Goal: Transaction & Acquisition: Purchase product/service

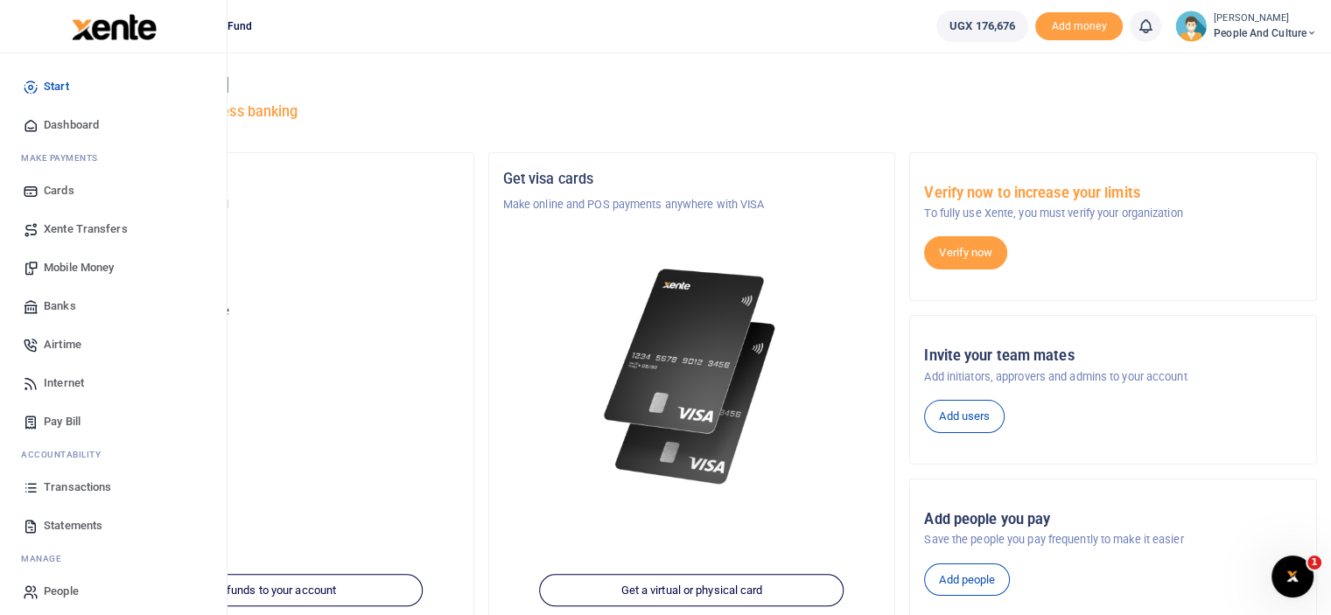
click at [84, 266] on span "Mobile Money" at bounding box center [79, 268] width 70 height 18
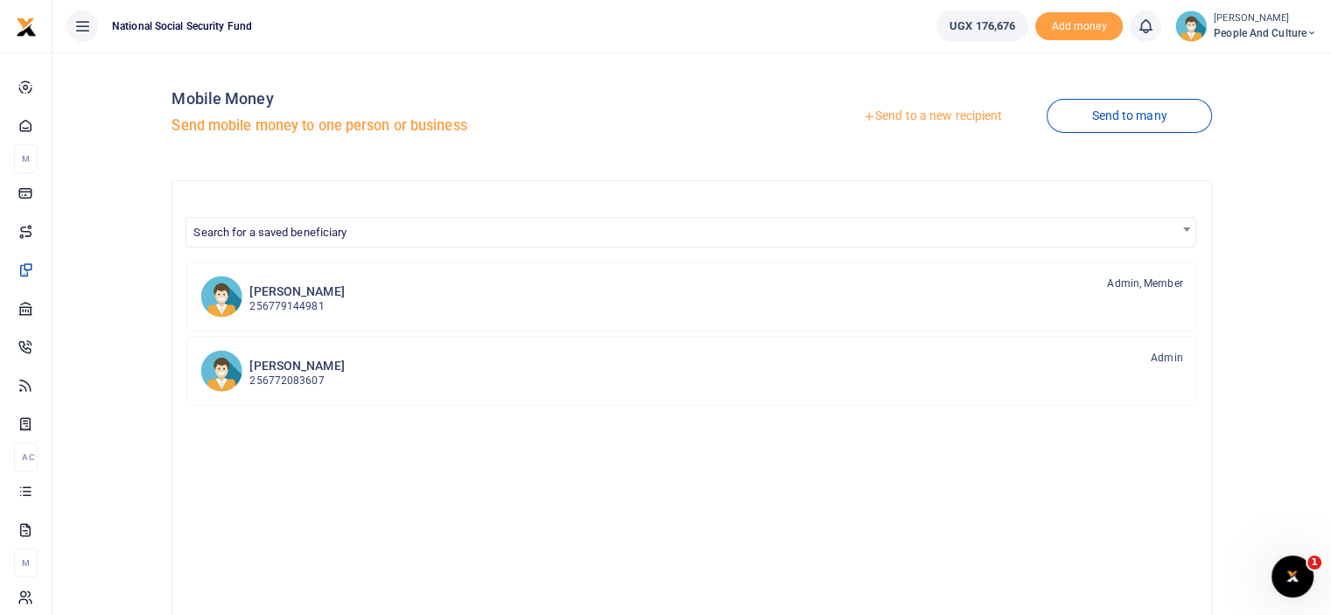
click at [884, 115] on link "Send to a new recipient" at bounding box center [932, 117] width 228 height 32
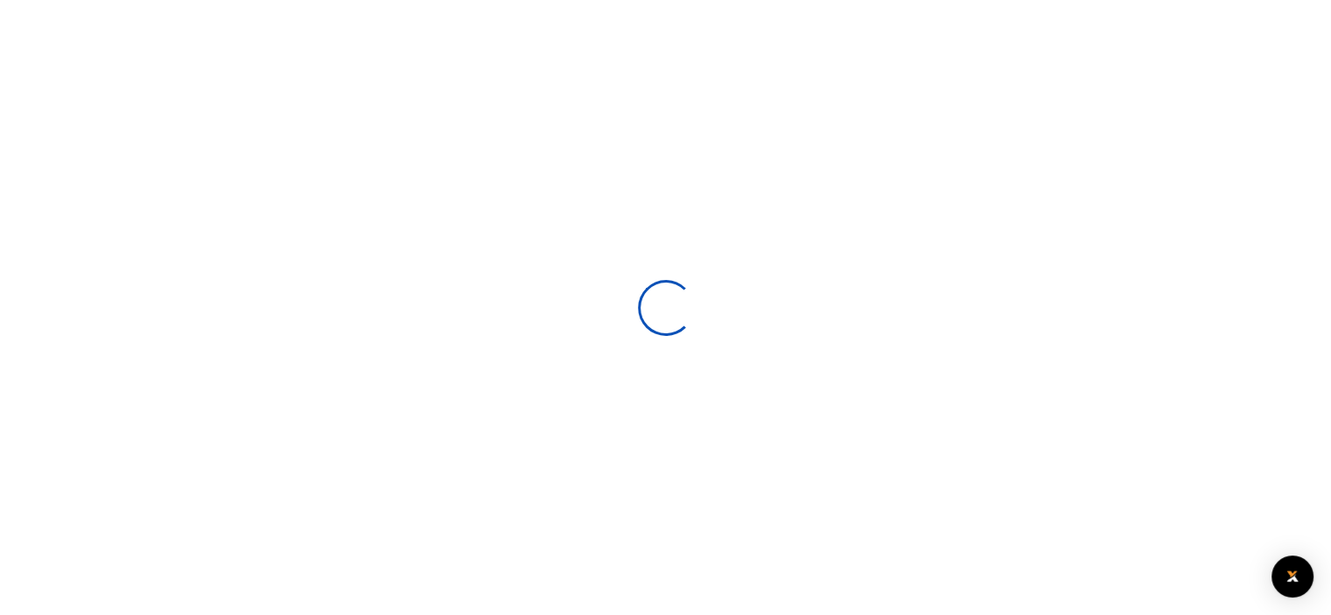
select select
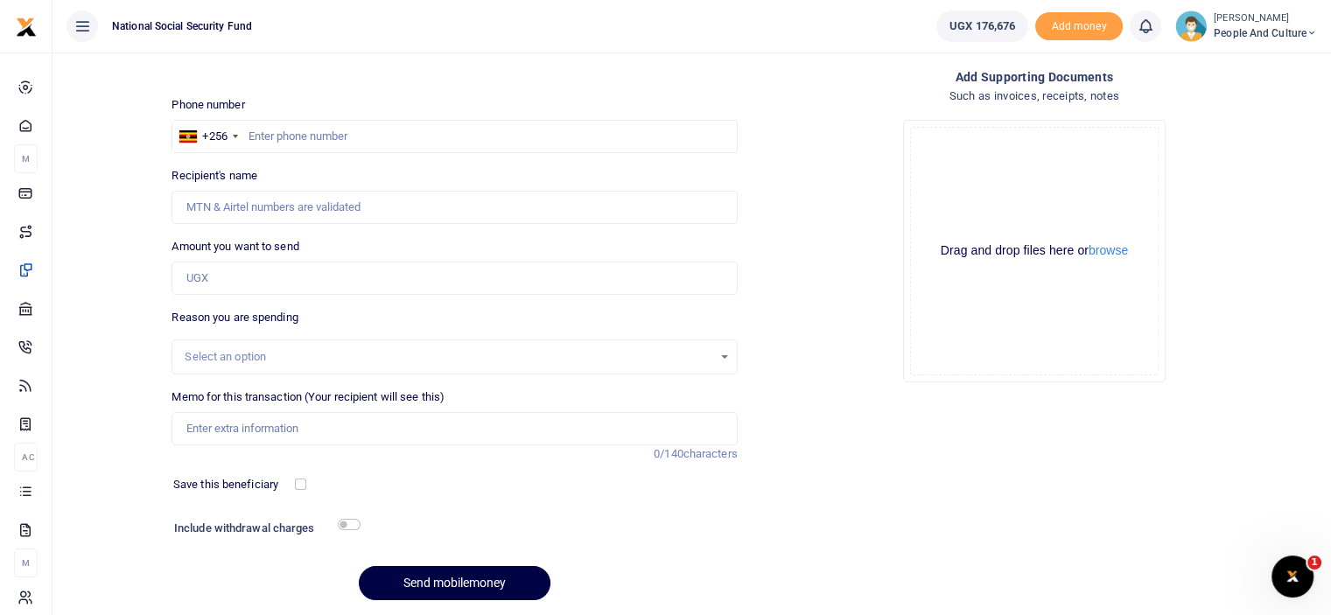
scroll to position [88, 0]
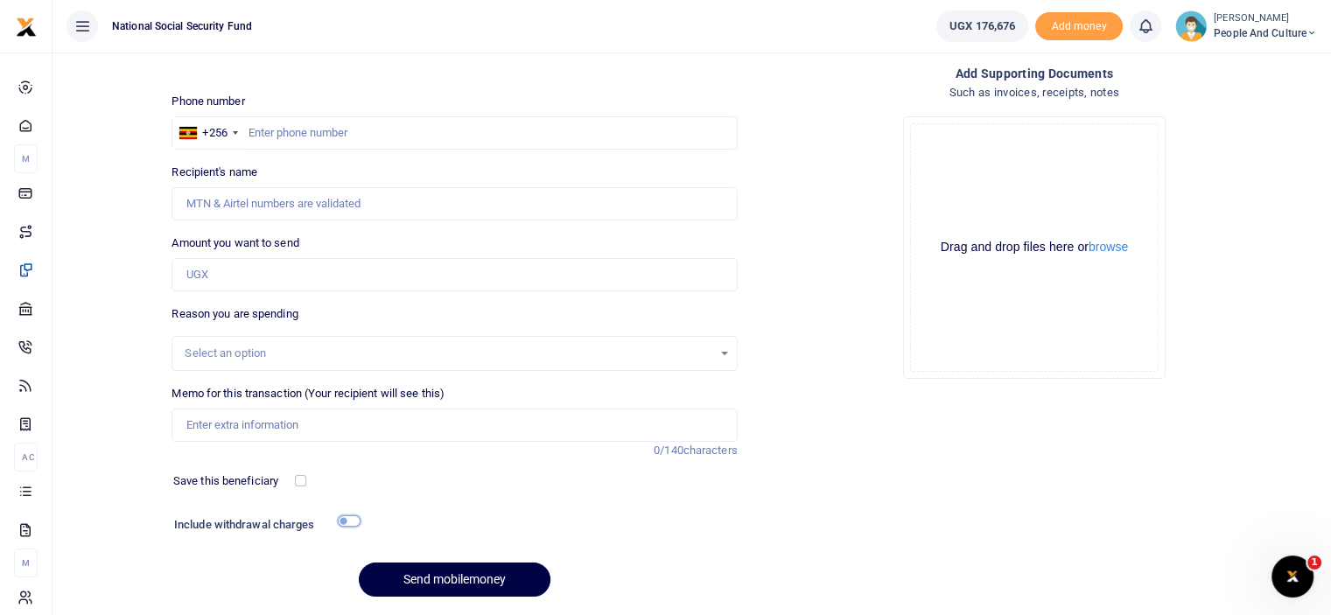
click at [348, 520] on input "checkbox" at bounding box center [349, 521] width 23 height 11
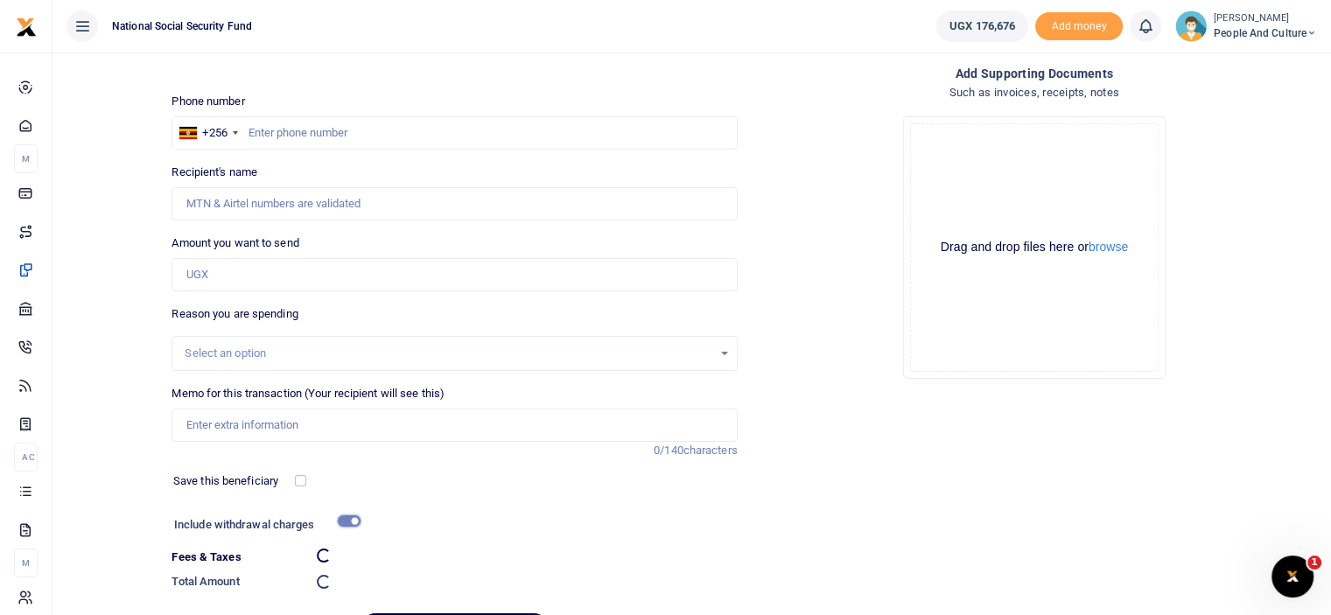
checkbox input "false"
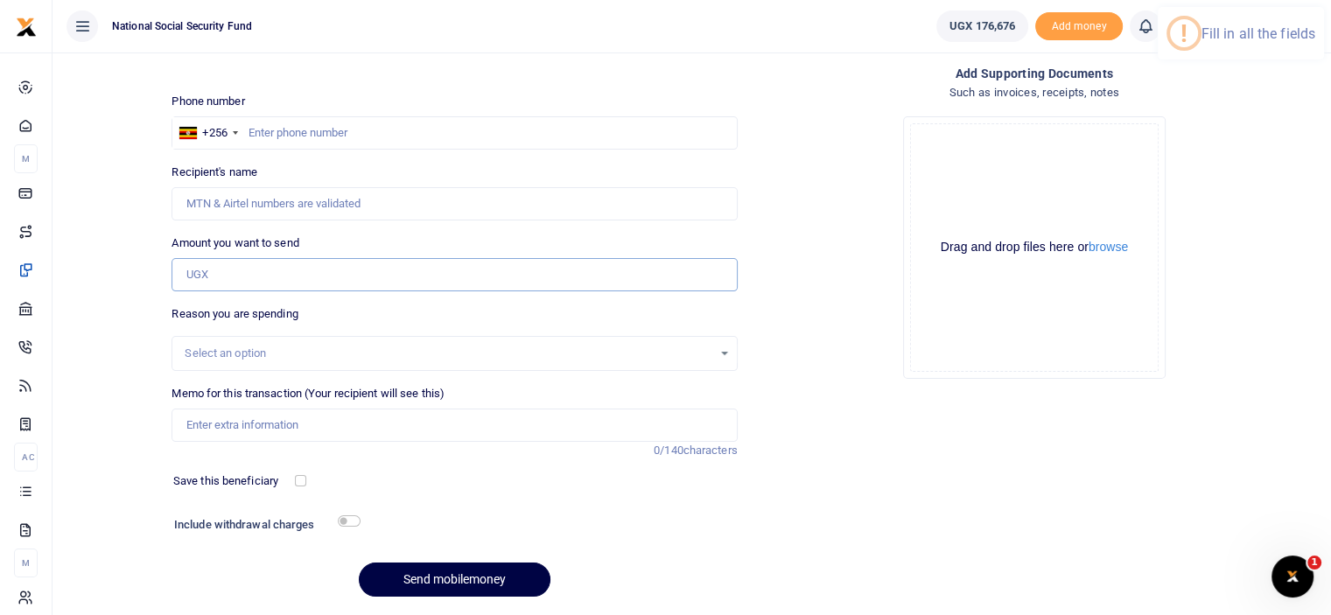
click at [277, 273] on input "Amount you want to send" at bounding box center [454, 274] width 565 height 33
type input "105,000"
click at [1107, 244] on button "browse" at bounding box center [1108, 247] width 39 height 13
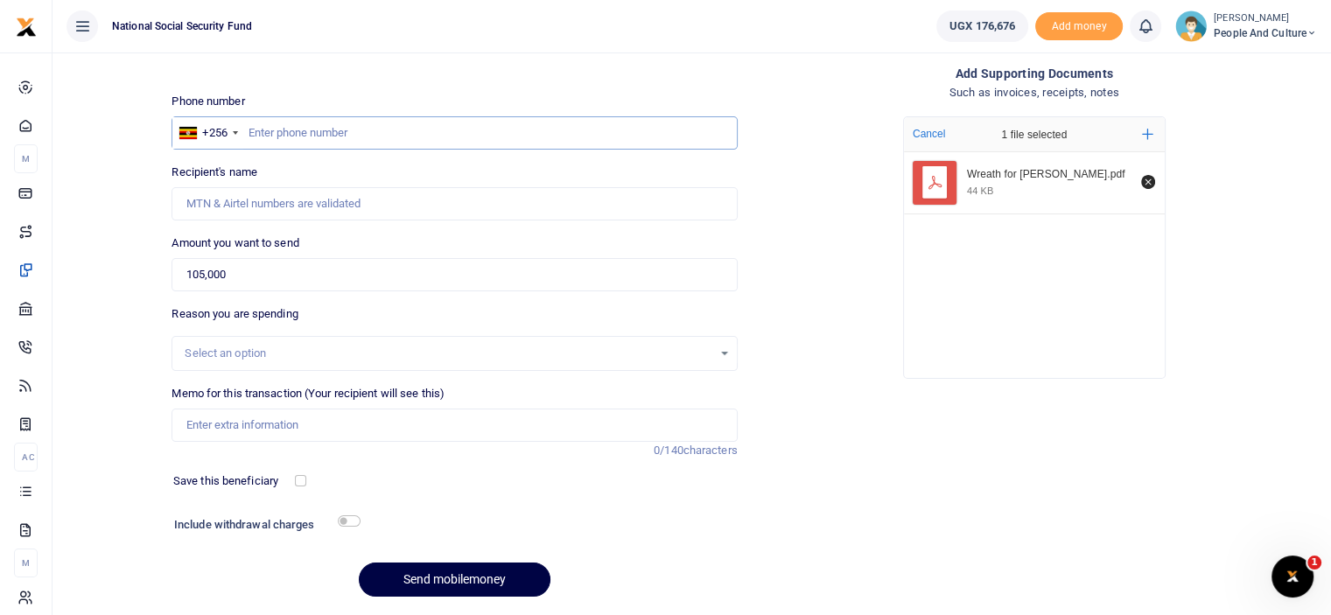
click at [315, 132] on input "text" at bounding box center [454, 132] width 565 height 33
type input "0789695773"
type input "[PERSON_NAME]"
type input "0789695773"
click at [283, 416] on input "Memo for this transaction (Your recipient will see this)" at bounding box center [454, 425] width 565 height 33
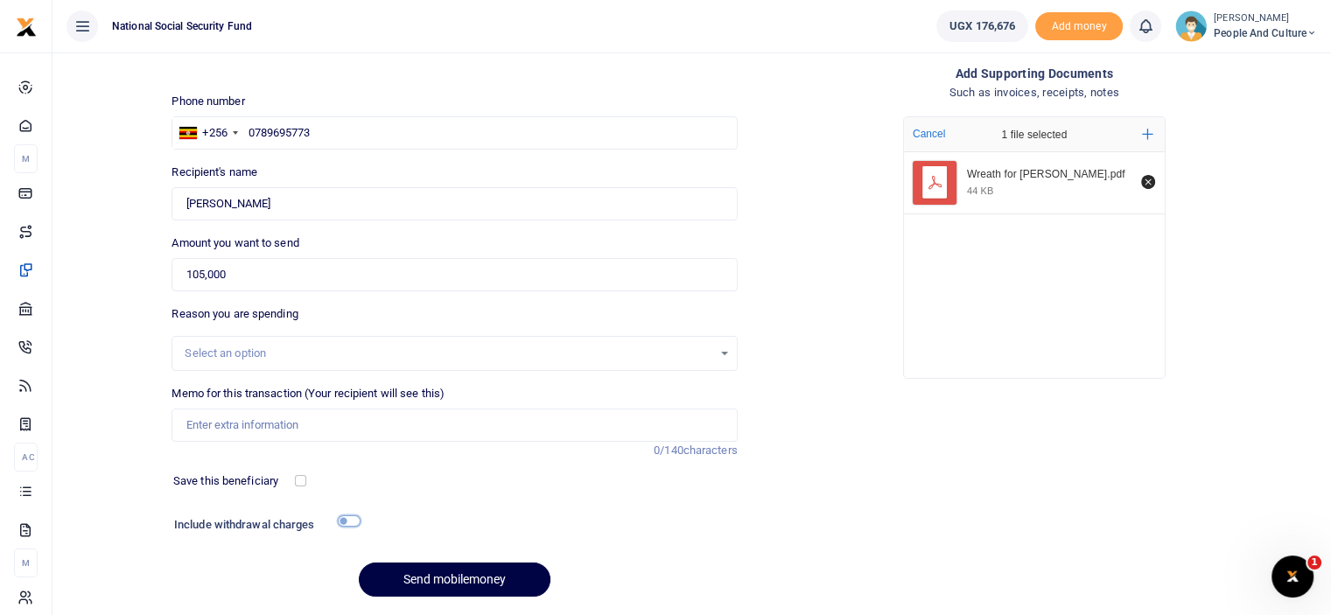
click at [340, 517] on input "checkbox" at bounding box center [349, 521] width 23 height 11
checkbox input "true"
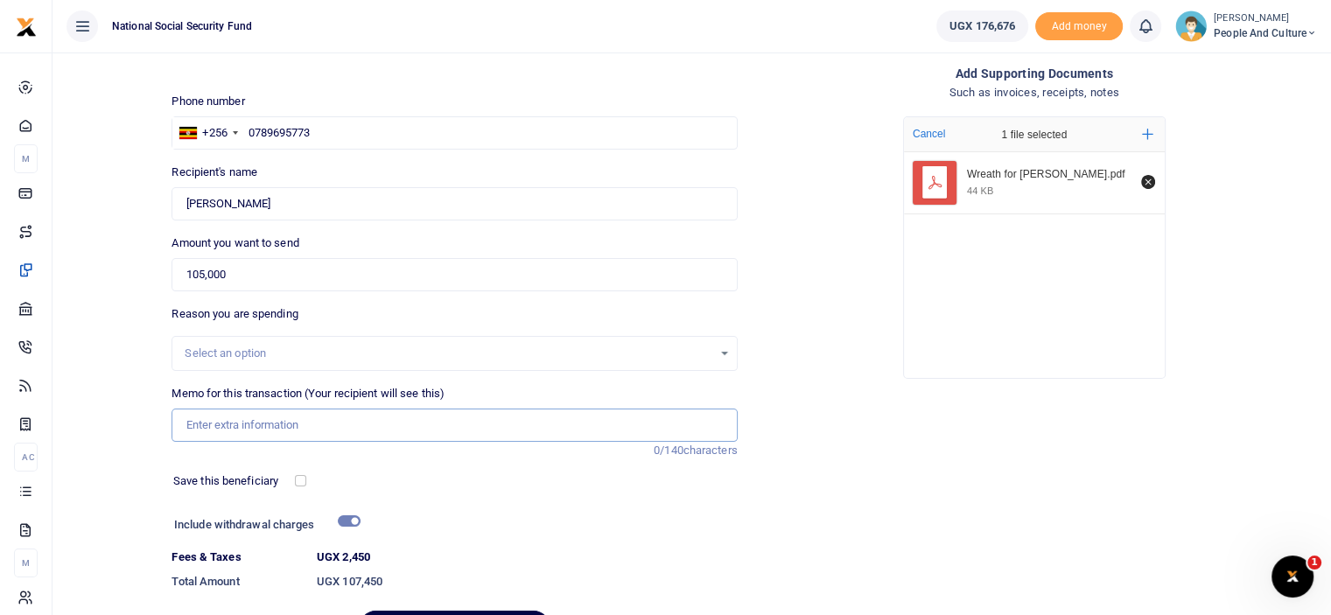
click at [281, 423] on input "Memo for this transaction (Your recipient will see this)" at bounding box center [454, 425] width 565 height 33
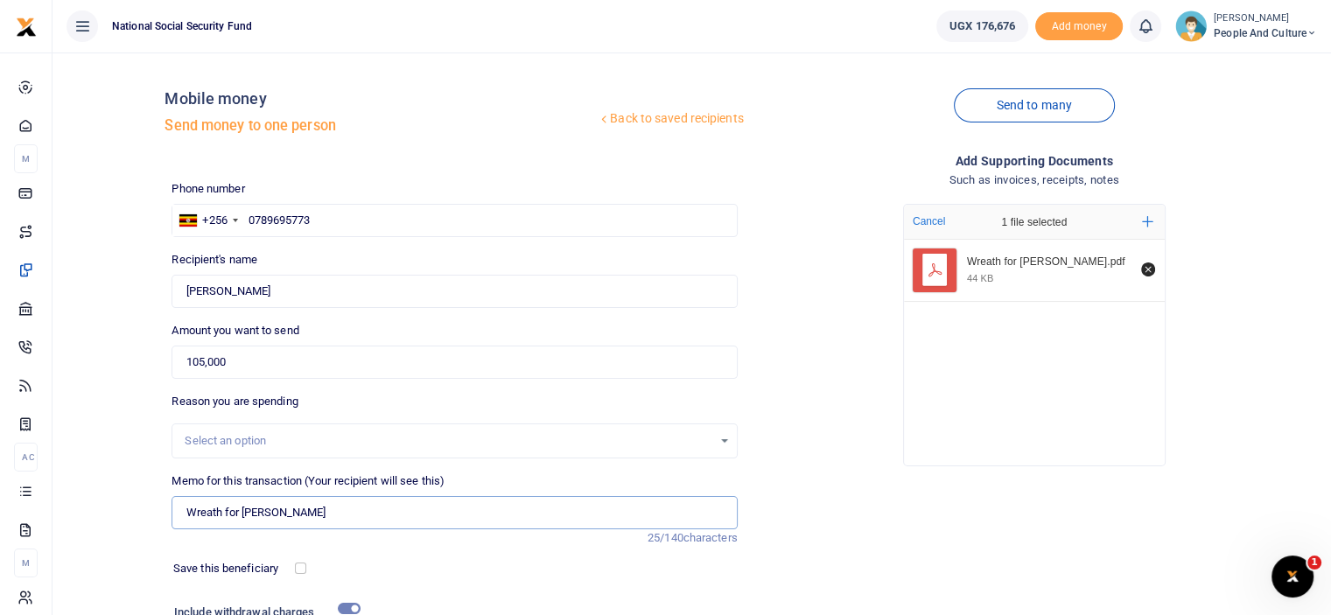
scroll to position [190, 0]
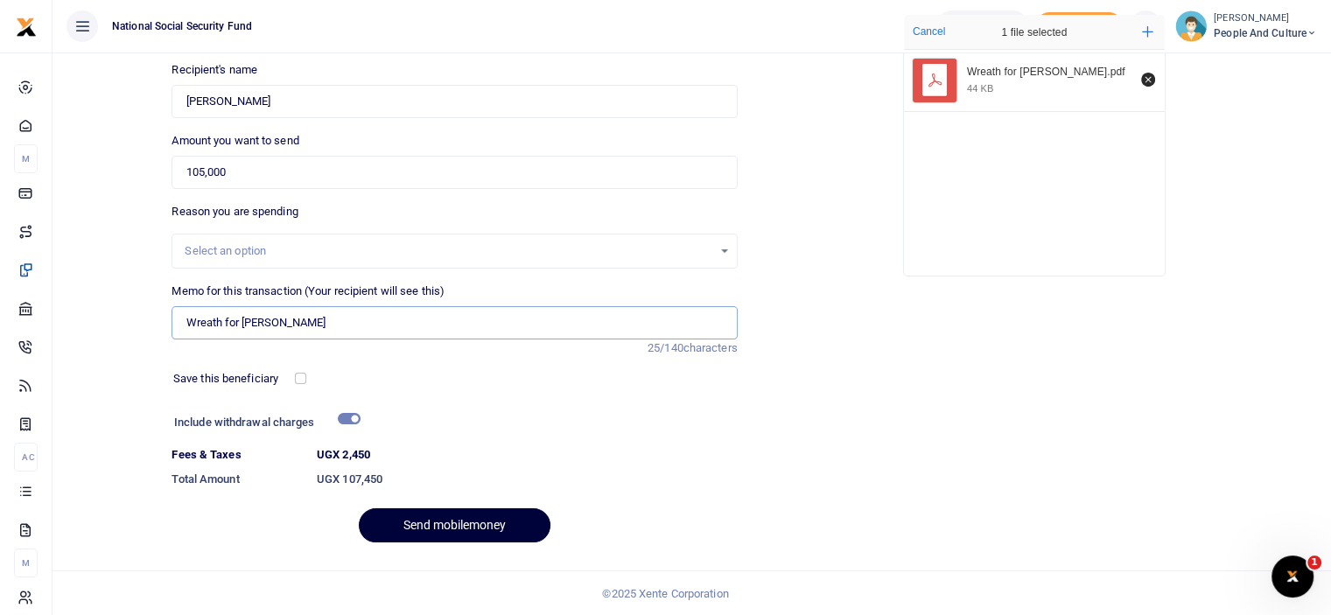
type input "Wreath for Dorcas Nakirya"
click at [508, 529] on button "Send mobilemoney" at bounding box center [455, 526] width 192 height 34
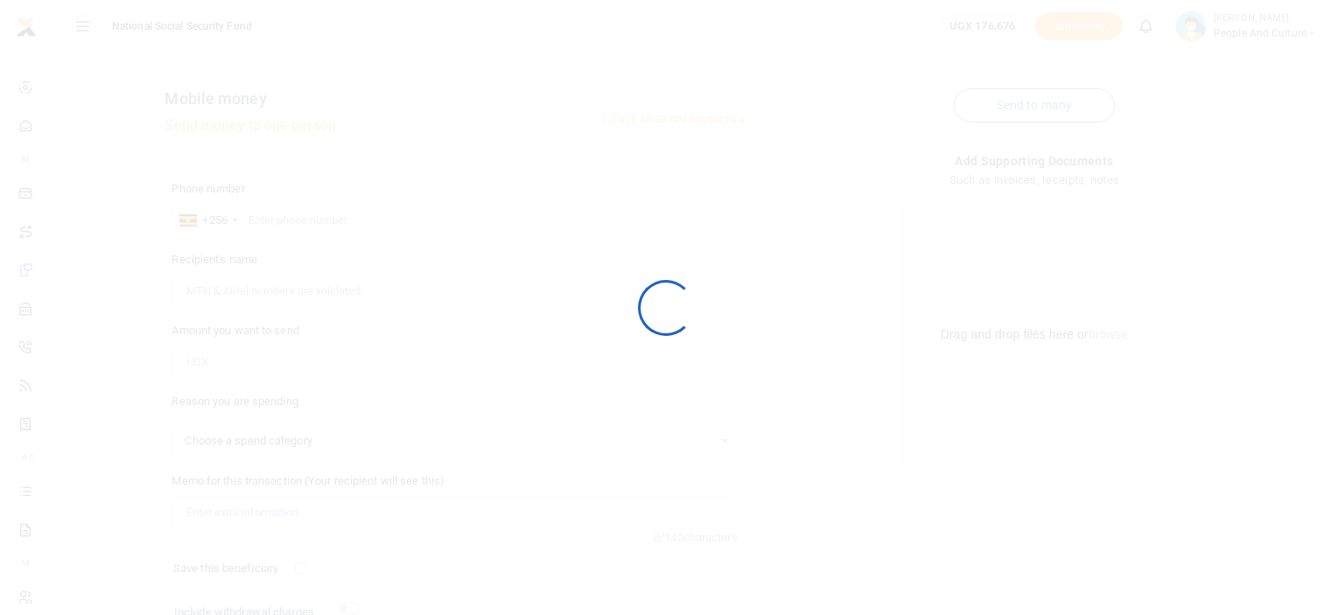
scroll to position [142, 0]
select select
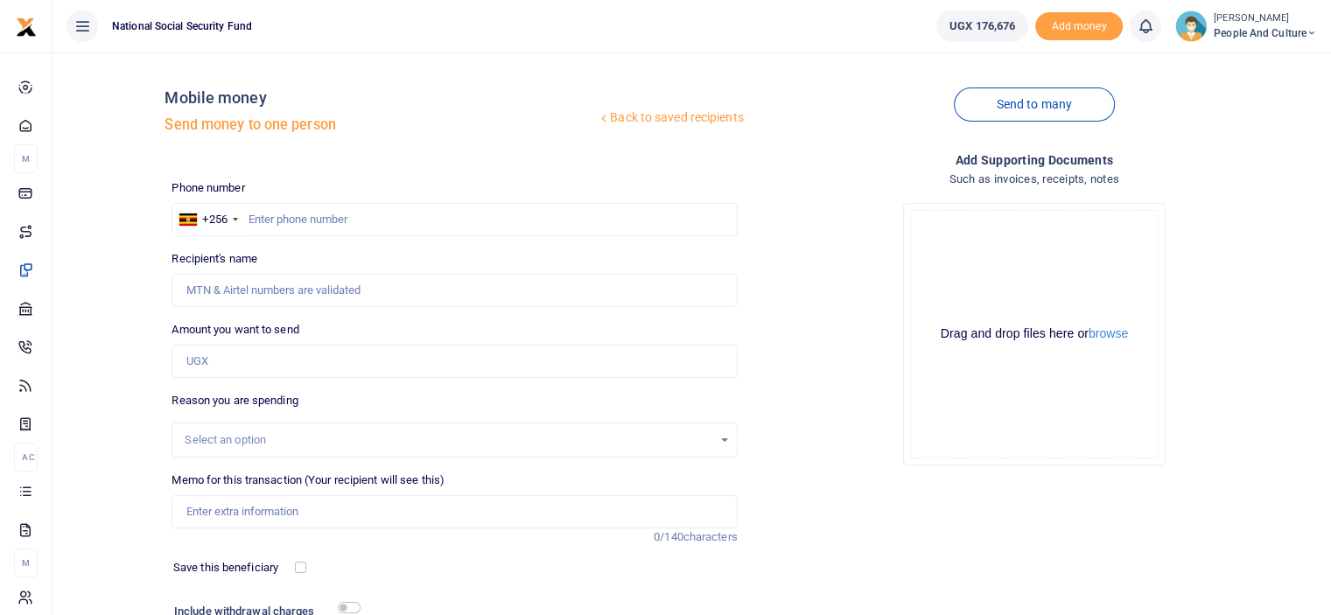
scroll to position [0, 0]
click at [409, 221] on input "text" at bounding box center [454, 220] width 565 height 33
type input "0312516388"
click at [282, 364] on input "Amount you want to send" at bounding box center [454, 362] width 565 height 33
type input "230,000"
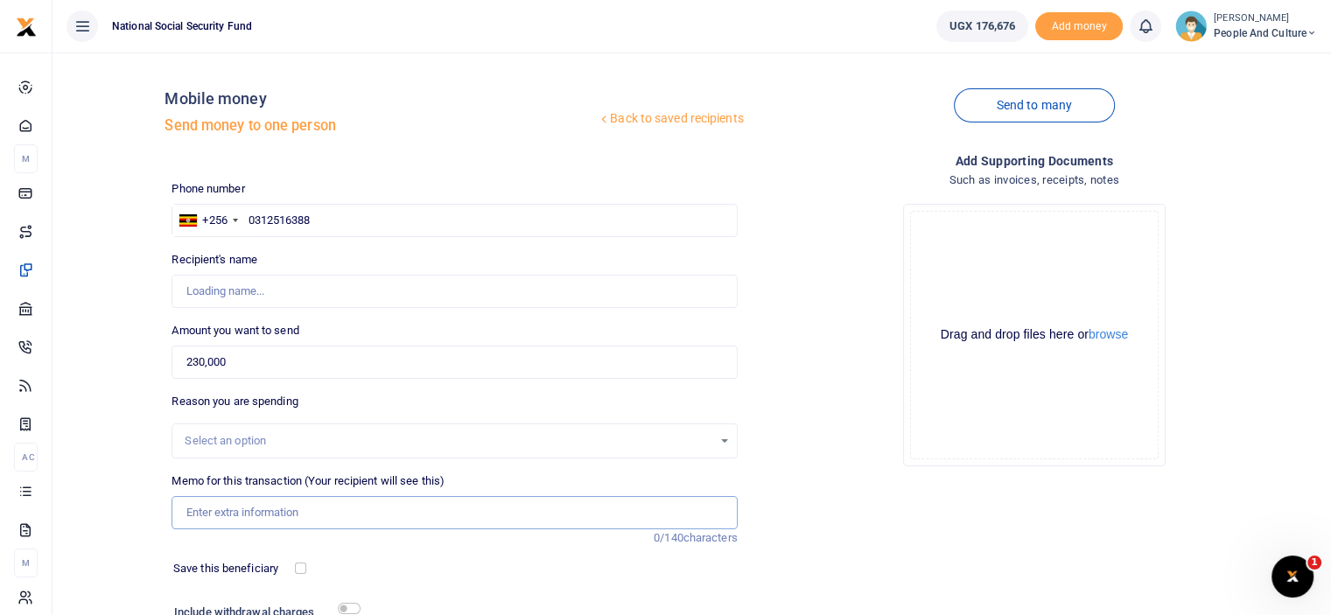
click at [231, 513] on input "Memo for this transaction (Your recipient will see this)" at bounding box center [454, 512] width 565 height 33
type input "Cake for July and August babies"
click at [373, 226] on input "0312516388" at bounding box center [454, 220] width 565 height 33
type input "0776745080"
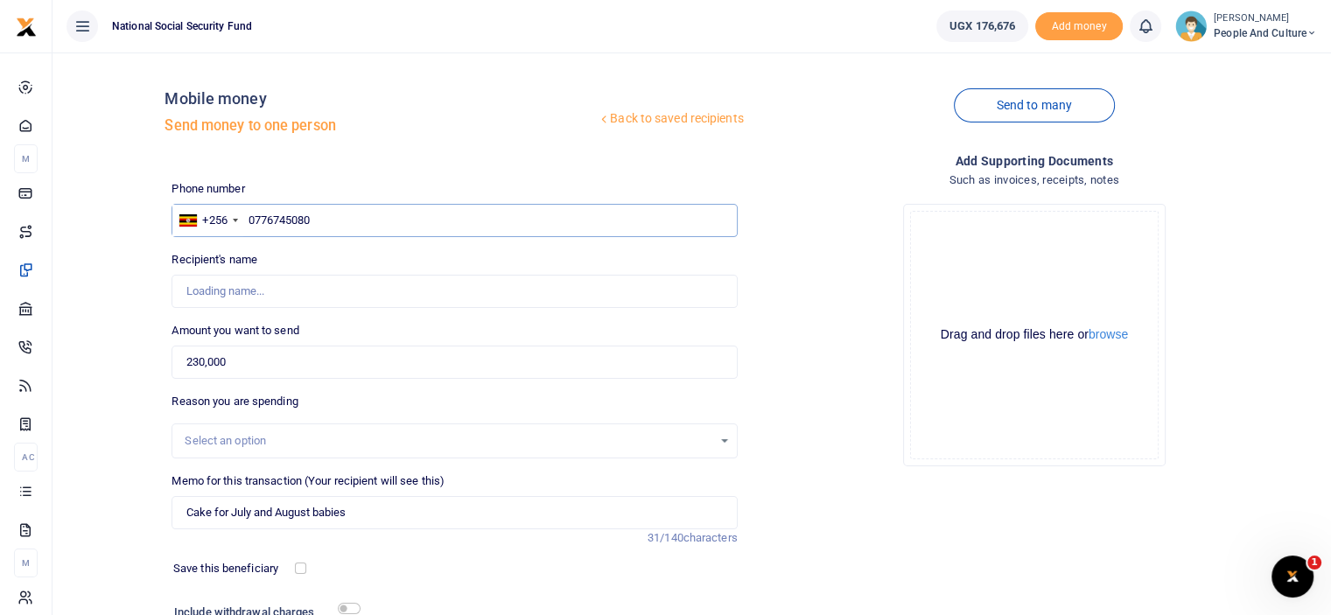
type input "Jackline Kanyana"
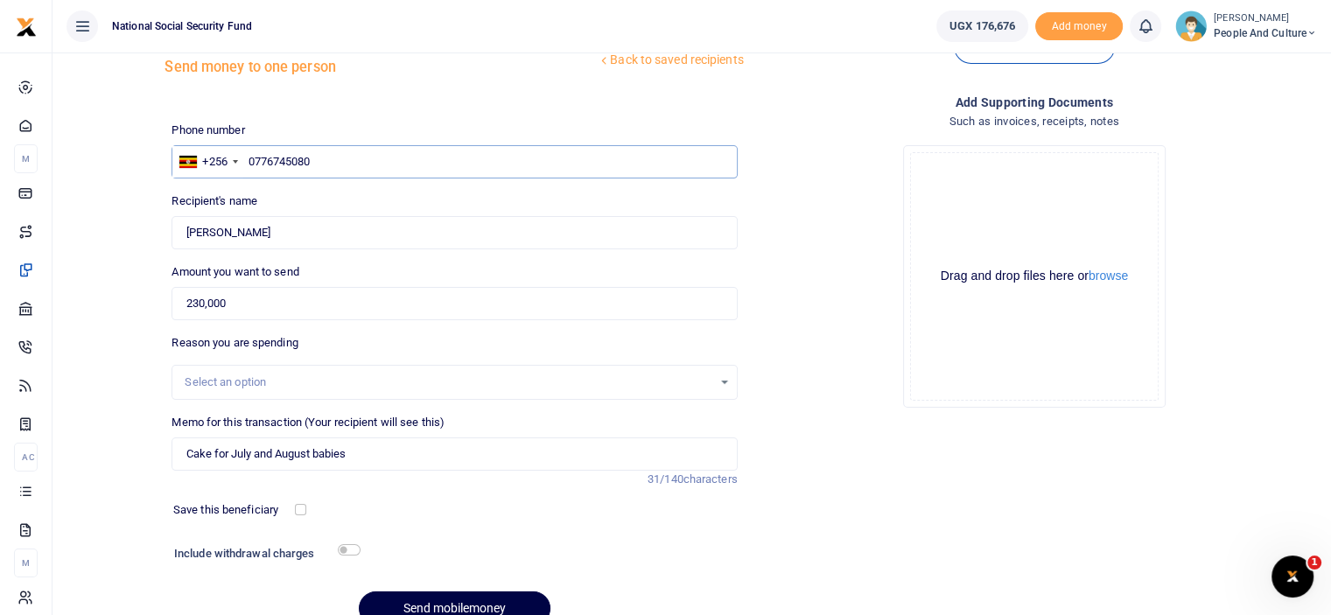
scroll to position [88, 0]
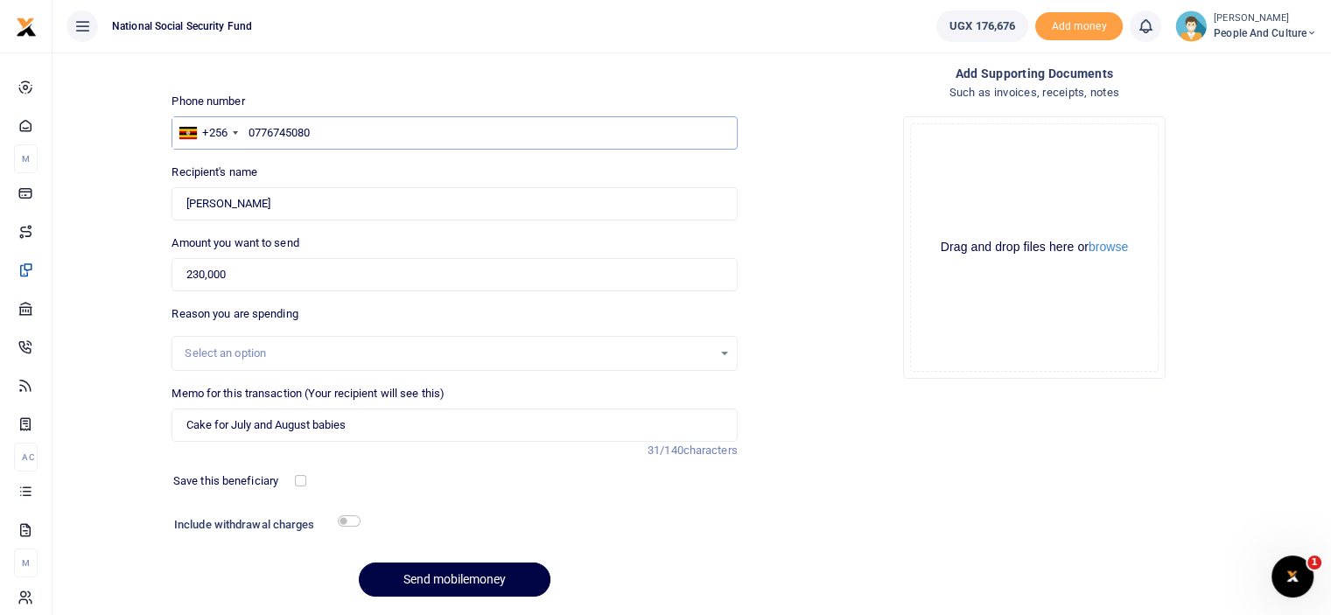
type input "0776745080"
click at [350, 517] on input "checkbox" at bounding box center [349, 521] width 23 height 11
checkbox input "true"
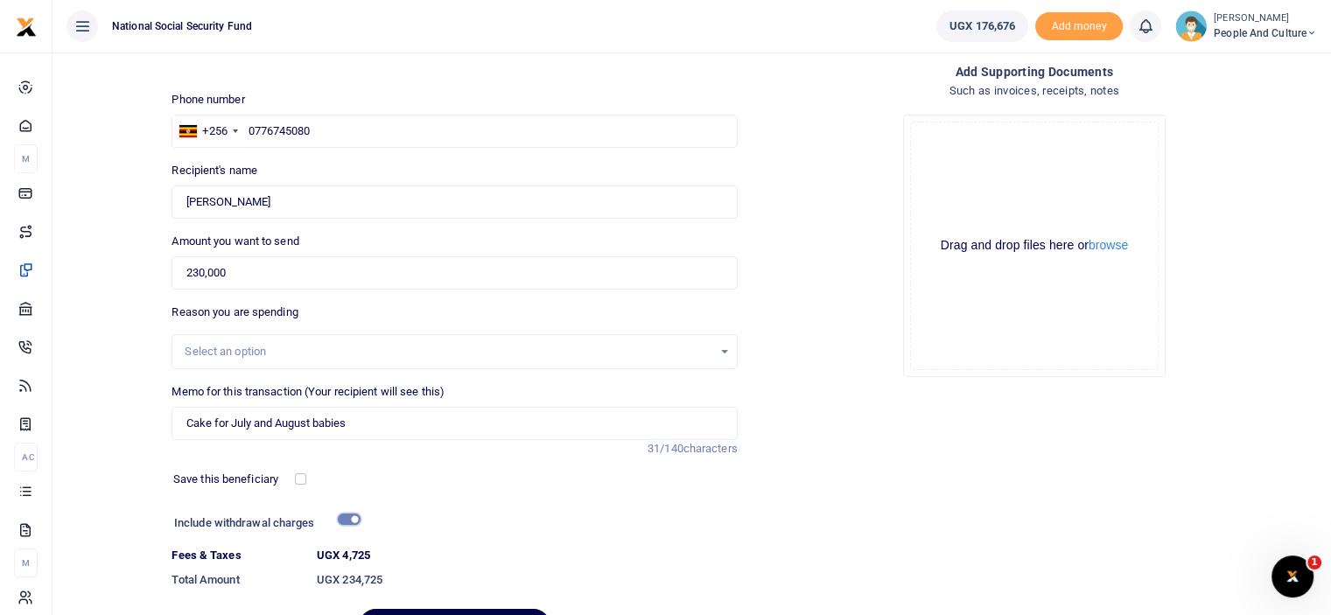
scroll to position [190, 0]
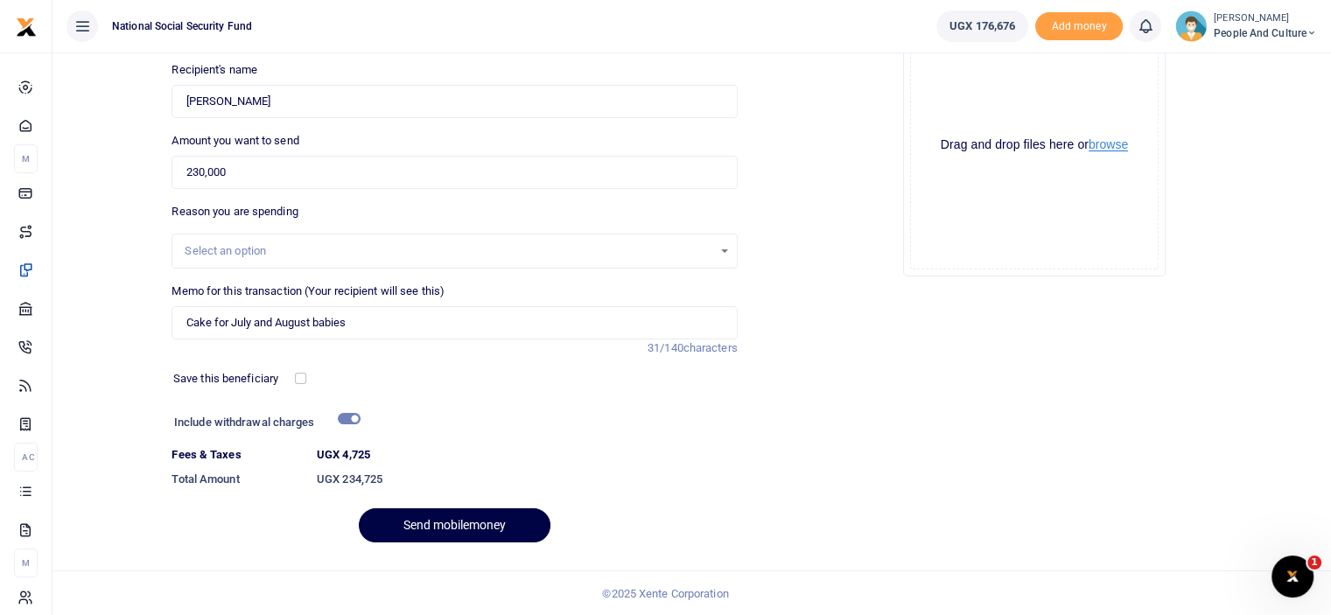
click at [1099, 142] on button "browse" at bounding box center [1108, 144] width 39 height 13
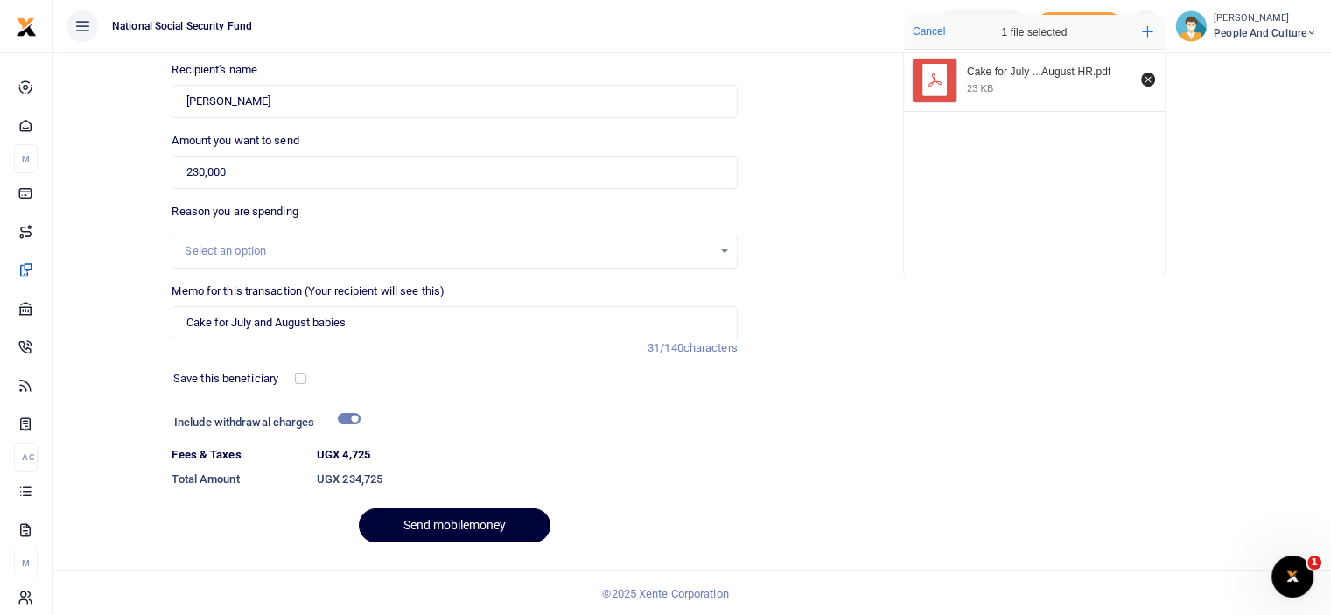
click at [404, 519] on button "Send mobilemoney" at bounding box center [455, 526] width 192 height 34
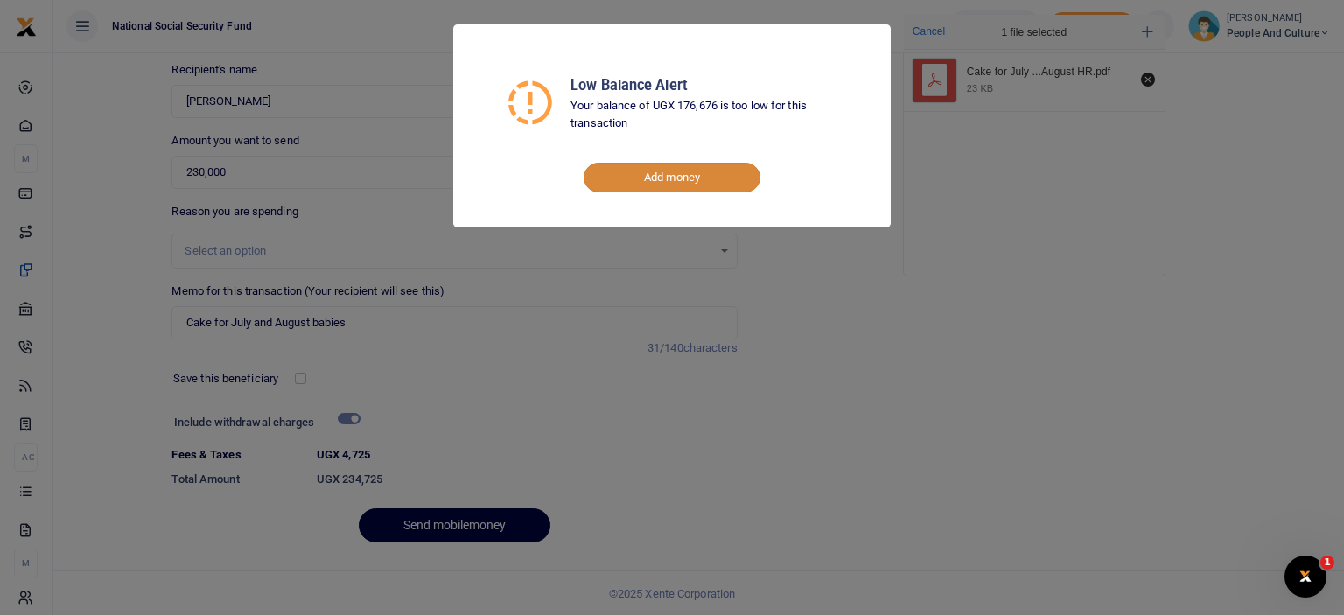
click at [672, 180] on link "Add money" at bounding box center [672, 178] width 177 height 30
